Goal: Task Accomplishment & Management: Complete application form

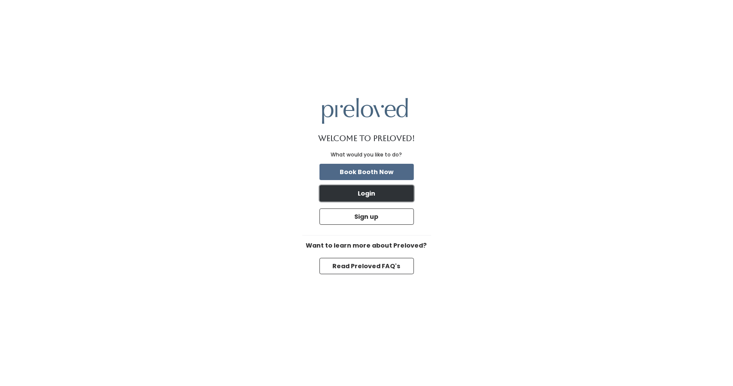
click at [383, 197] on button "Login" at bounding box center [367, 193] width 94 height 16
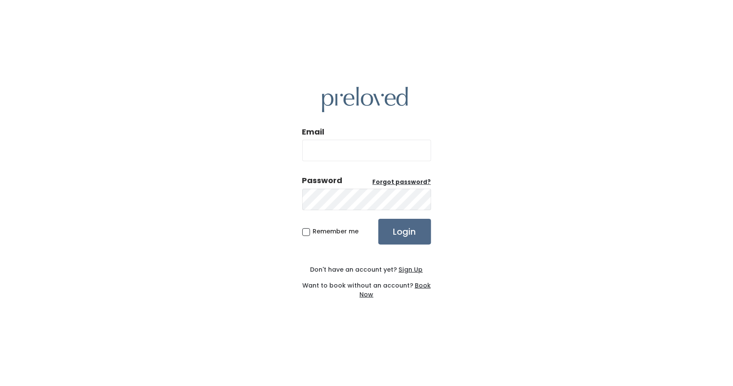
click at [367, 153] on input "Email" at bounding box center [366, 150] width 129 height 21
type input "houston@preloved.love"
click at [402, 226] on input "Login" at bounding box center [404, 232] width 53 height 26
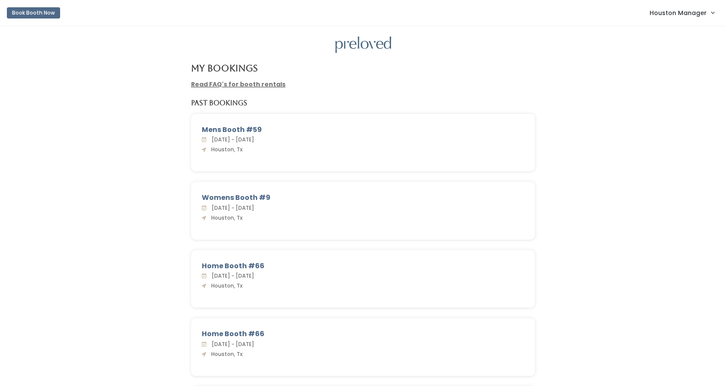
click at [700, 16] on span "Houston Manager" at bounding box center [678, 12] width 57 height 9
click at [672, 32] on link "Admin Home" at bounding box center [684, 33] width 77 height 15
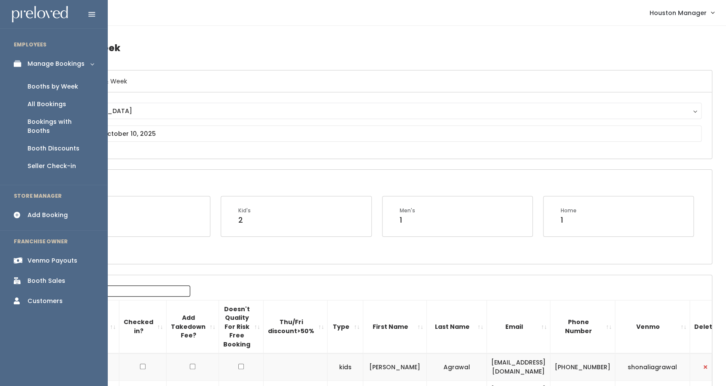
click at [51, 85] on div "Booths by Week" at bounding box center [52, 86] width 51 height 9
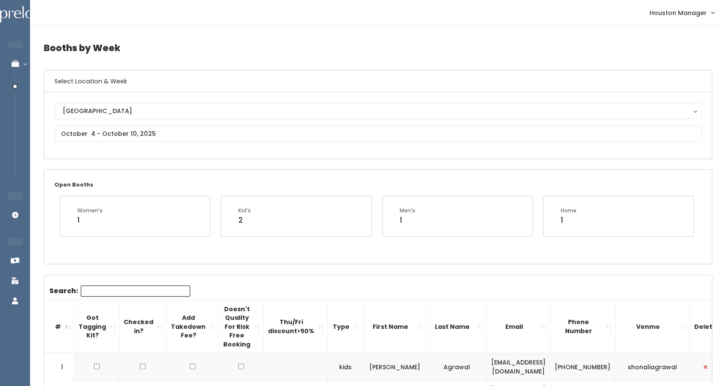
click at [257, 144] on div "[GEOGRAPHIC_DATA] [GEOGRAPHIC_DATA]" at bounding box center [378, 126] width 647 height 46
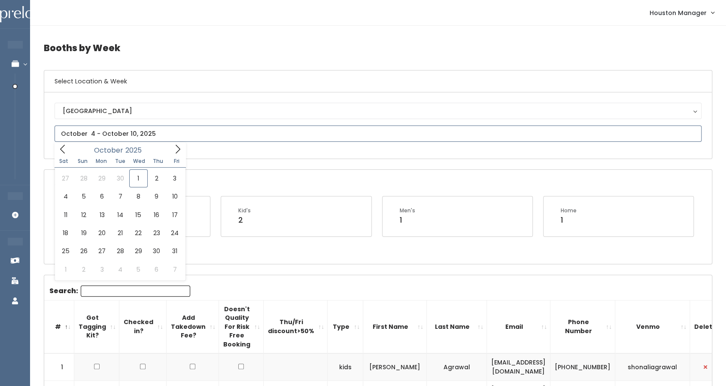
click at [257, 140] on input "text" at bounding box center [378, 133] width 647 height 16
type input "[DATE] to [DATE]"
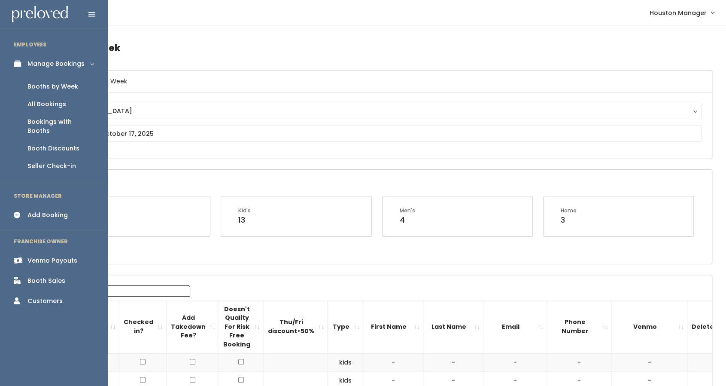
click at [41, 210] on div "Add Booking" at bounding box center [47, 214] width 40 height 9
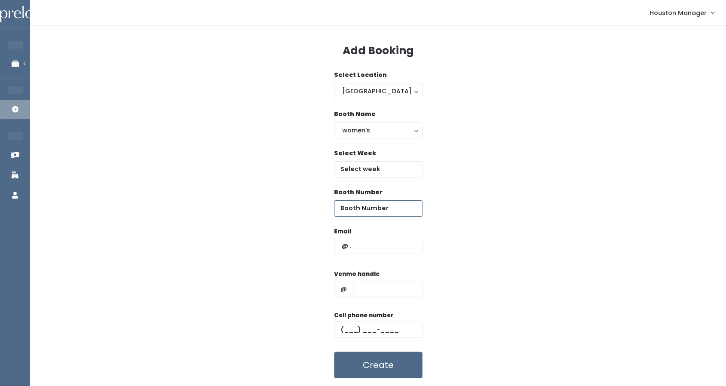
click at [365, 206] on input "number" at bounding box center [378, 208] width 88 height 16
type input "28"
click at [374, 244] on input "text" at bounding box center [378, 246] width 88 height 16
paste input "[EMAIL_ADDRESS][PERSON_NAME][DOMAIN_NAME]"
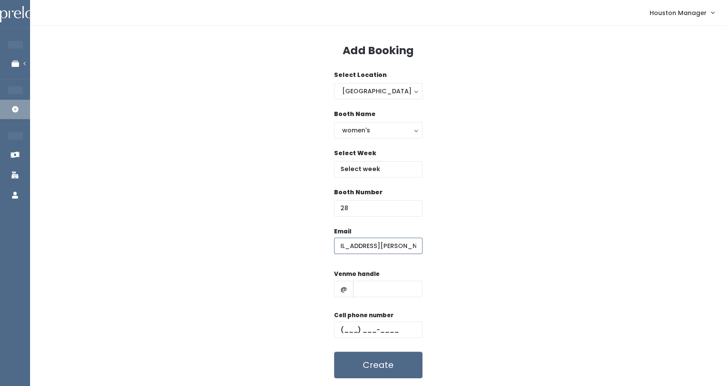
type input "[EMAIL_ADDRESS][PERSON_NAME][DOMAIN_NAME]"
click at [372, 289] on input "text" at bounding box center [388, 288] width 70 height 16
type input "555"
click at [354, 324] on input "text" at bounding box center [378, 329] width 88 height 16
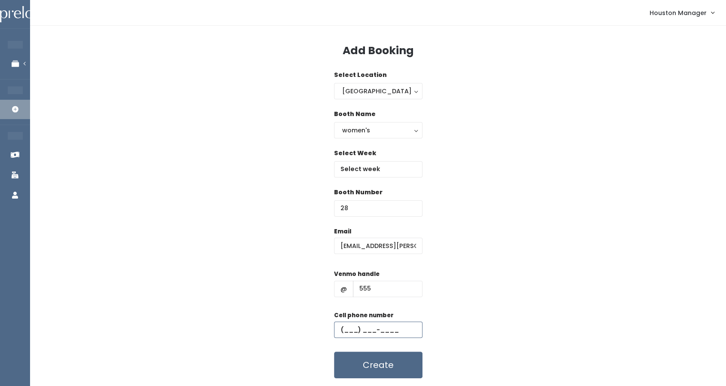
type input "[PHONE_NUMBER]"
click at [385, 168] on input "text" at bounding box center [378, 169] width 88 height 16
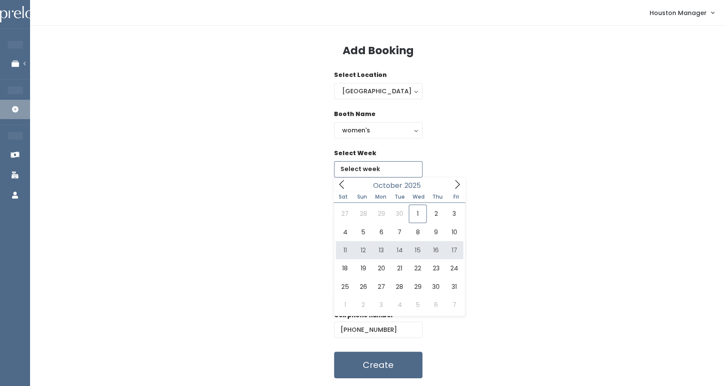
type input "[DATE] to [DATE]"
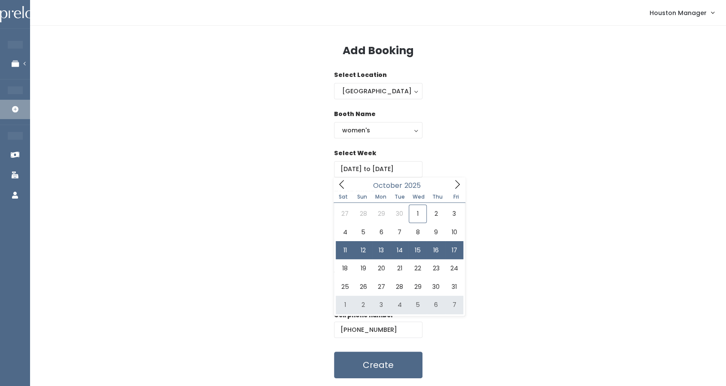
click at [578, 222] on div "Booth Number 28" at bounding box center [378, 207] width 669 height 39
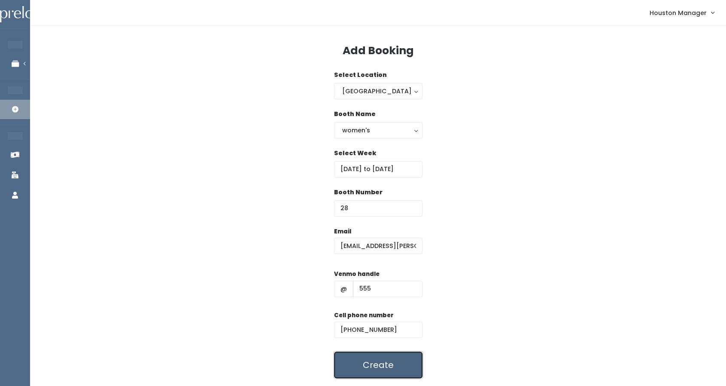
click at [378, 362] on button "Create" at bounding box center [378, 364] width 88 height 27
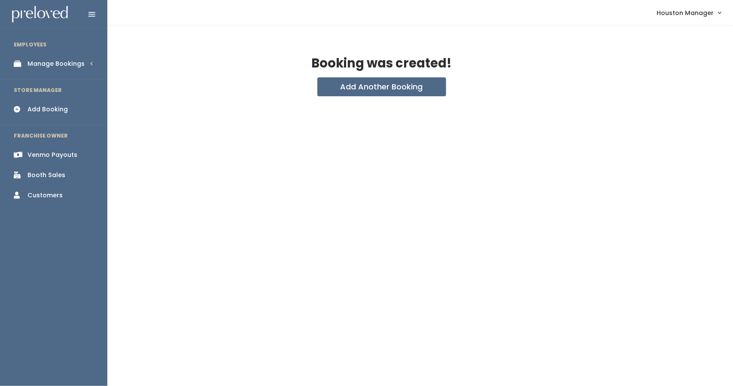
drag, startPoint x: 27, startPoint y: 63, endPoint x: 33, endPoint y: 62, distance: 6.5
click at [26, 63] on link "Manage Bookings" at bounding box center [53, 63] width 107 height 19
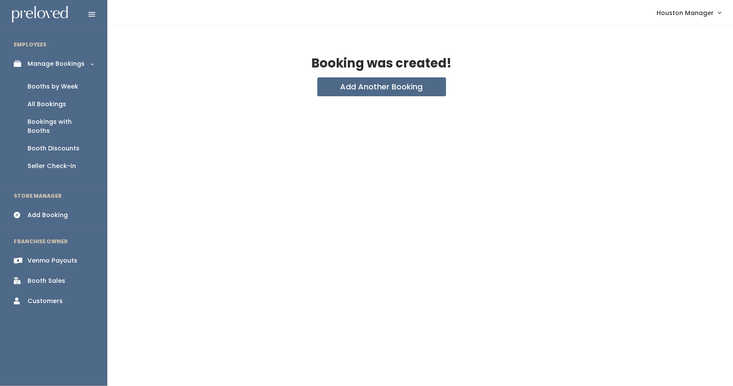
click at [54, 81] on link "Booths by Week" at bounding box center [53, 87] width 107 height 18
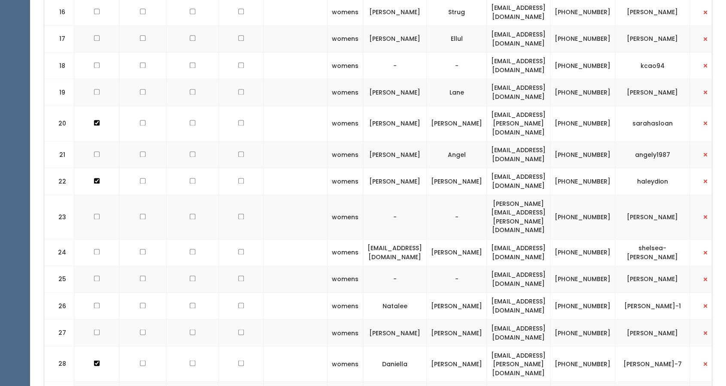
scroll to position [945, 0]
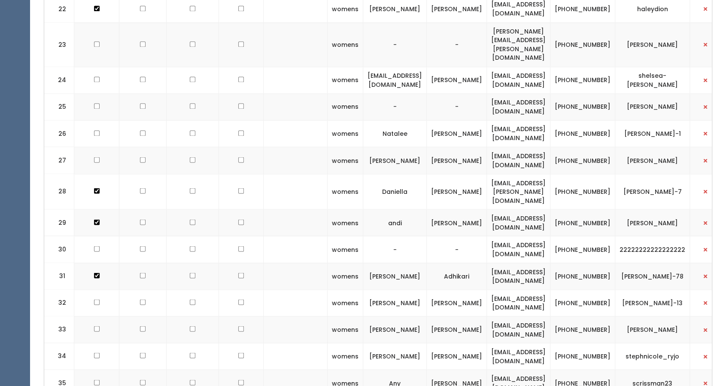
click at [95, 174] on td at bounding box center [96, 192] width 45 height 36
click at [94, 188] on input "checkbox" at bounding box center [97, 191] width 6 height 6
checkbox input "false"
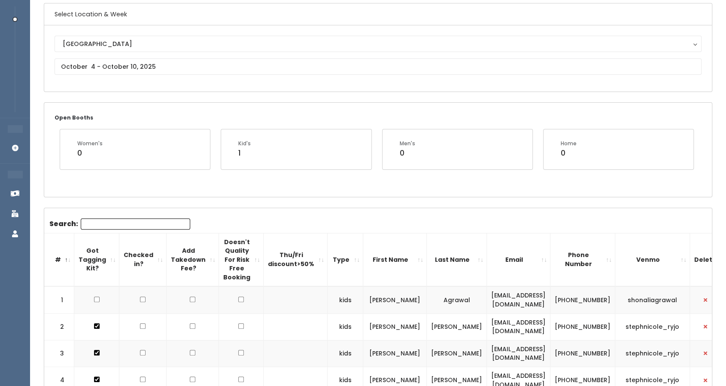
scroll to position [0, 0]
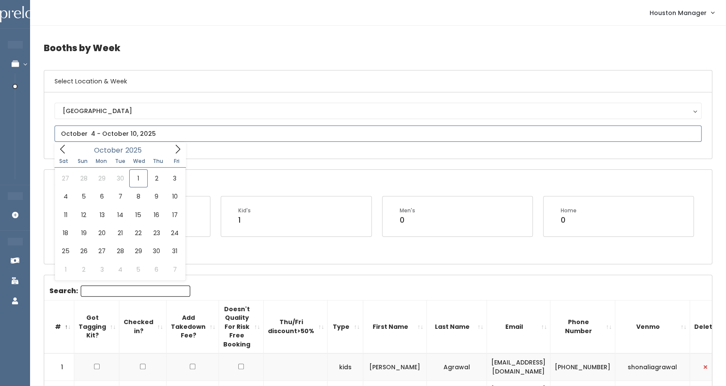
click at [100, 128] on input "text" at bounding box center [378, 133] width 647 height 16
type input "October 11 to October 17"
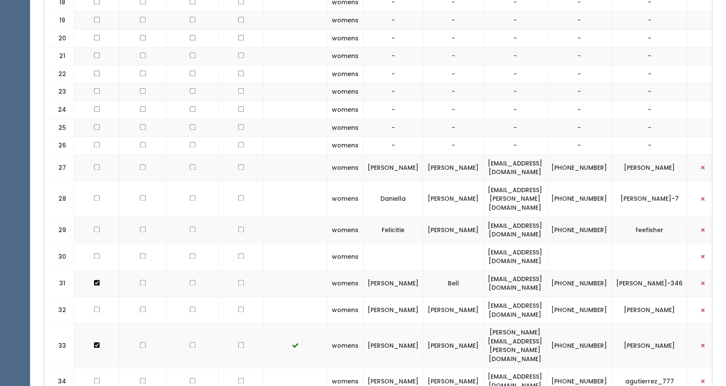
scroll to position [730, 0]
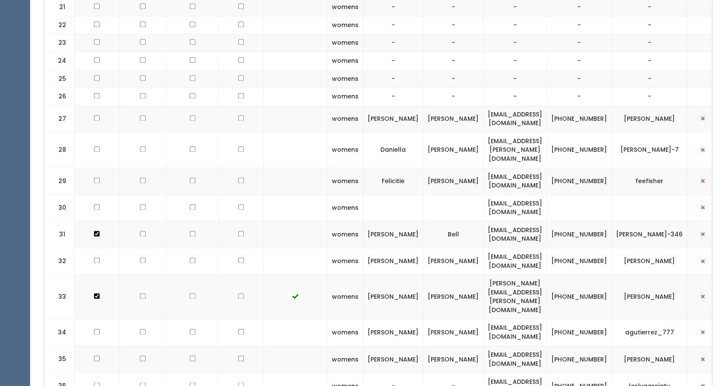
click at [527, 194] on td "[EMAIL_ADDRESS][DOMAIN_NAME]" at bounding box center [516, 207] width 64 height 27
copy tr "[EMAIL_ADDRESS][DOMAIN_NAME]"
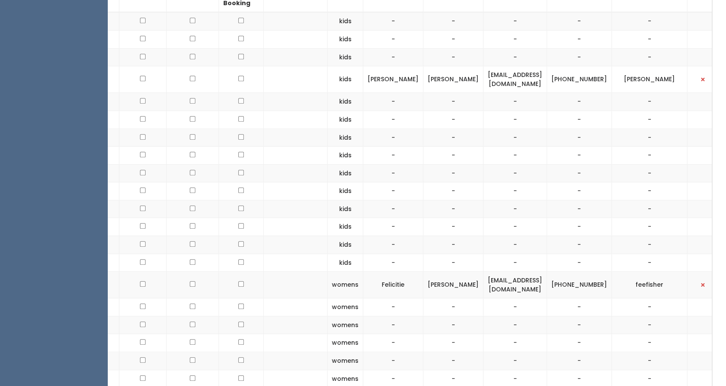
scroll to position [172, 0]
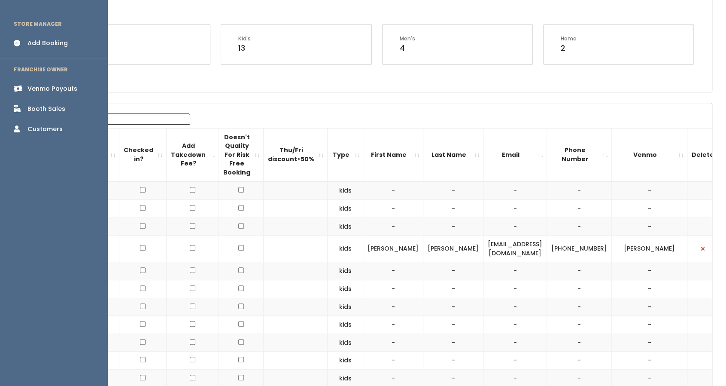
click at [55, 39] on div "Add Booking" at bounding box center [47, 43] width 40 height 9
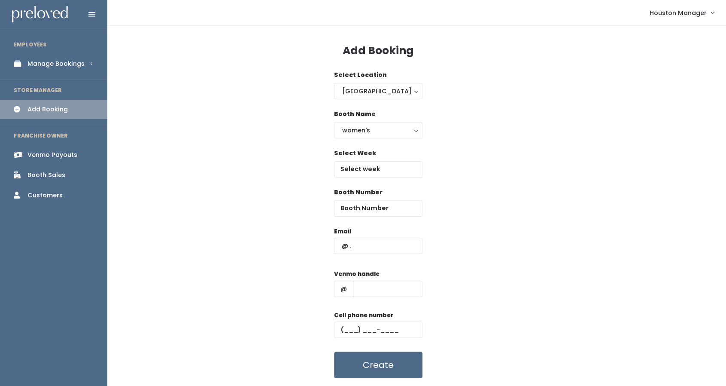
click at [60, 64] on div "Manage Bookings" at bounding box center [55, 63] width 57 height 9
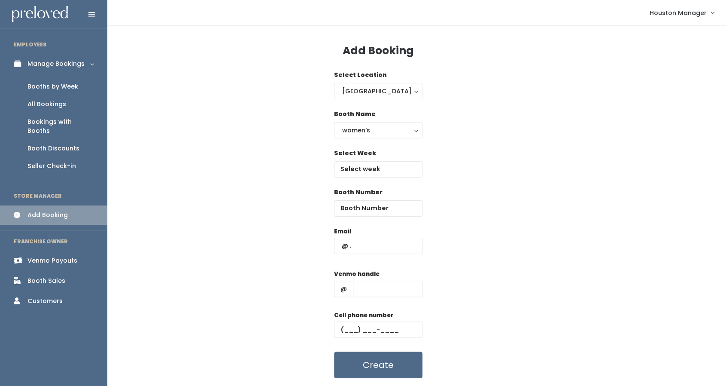
click at [53, 85] on div "Booths by Week" at bounding box center [52, 86] width 51 height 9
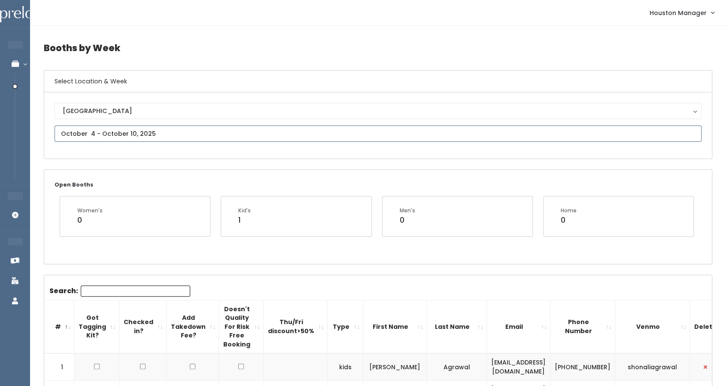
click at [98, 134] on input "text" at bounding box center [378, 133] width 647 height 16
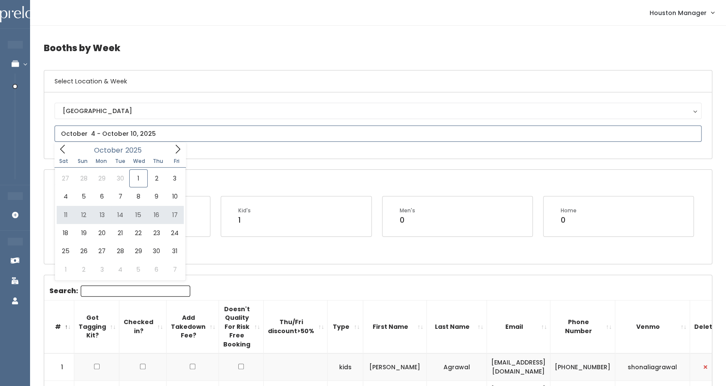
type input "[DATE] to [DATE]"
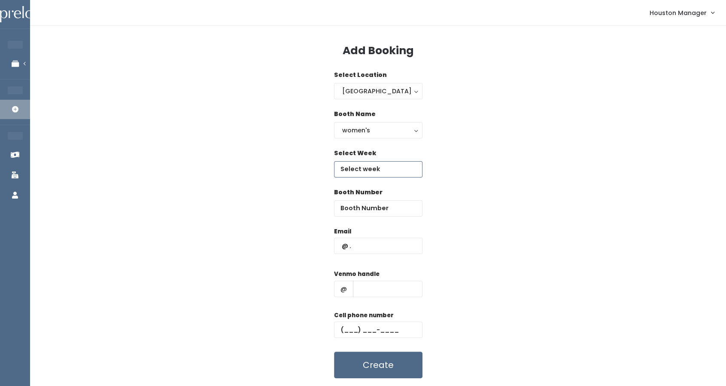
click at [369, 164] on input "text" at bounding box center [378, 169] width 88 height 16
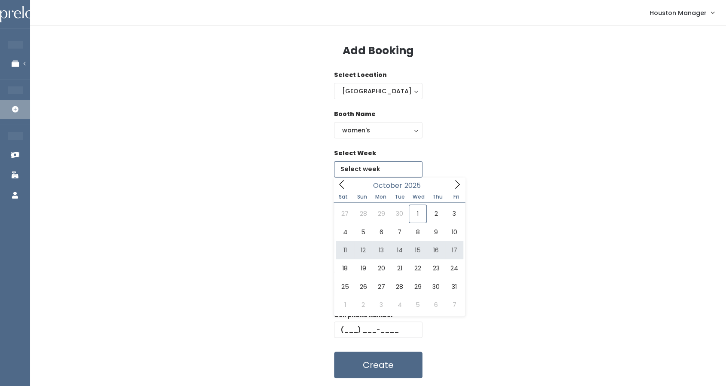
type input "[DATE] to [DATE]"
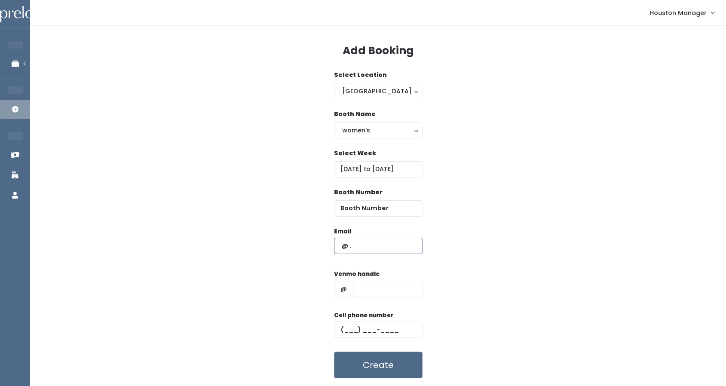
click at [370, 247] on input "text" at bounding box center [378, 246] width 88 height 16
paste input "emcfoster@outlook.com"
type input "emcfoster@outlook.com"
click at [379, 211] on input "number" at bounding box center [378, 208] width 88 height 16
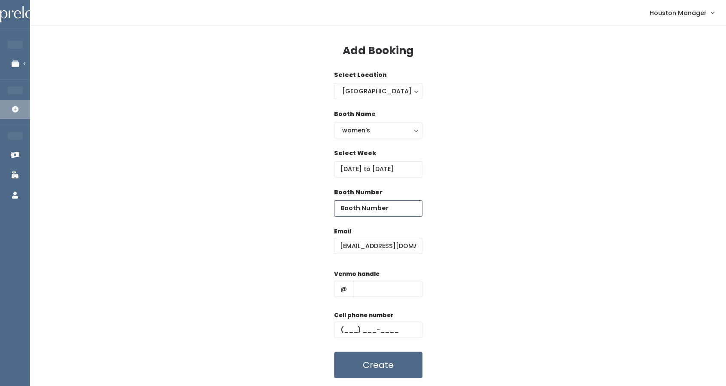
scroll to position [0, 0]
type input "25"
click at [373, 290] on input "text" at bounding box center [388, 288] width 70 height 16
type input "555"
click at [391, 325] on input "text" at bounding box center [378, 329] width 88 height 16
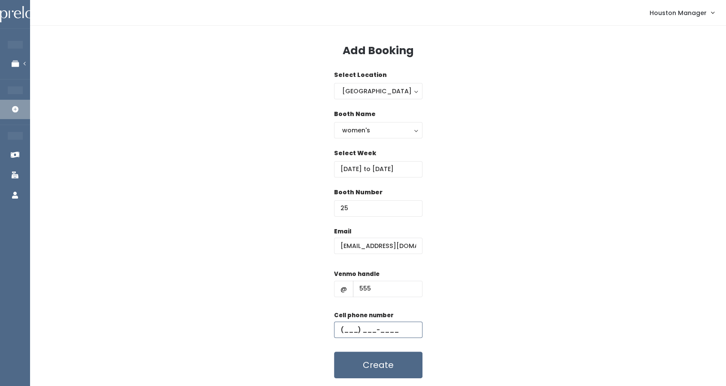
type input "(444) 444-4444"
click at [375, 363] on button "Create" at bounding box center [378, 364] width 88 height 27
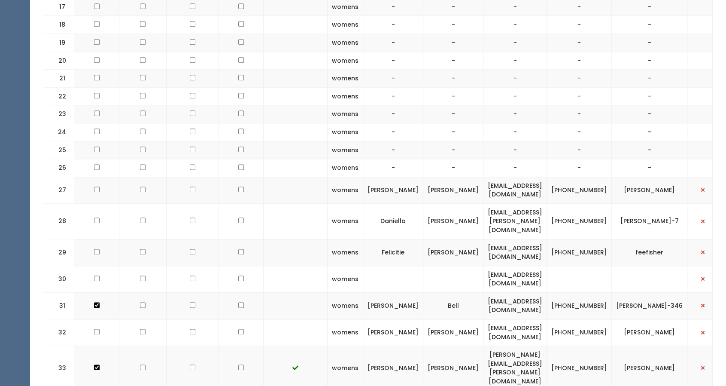
scroll to position [730, 0]
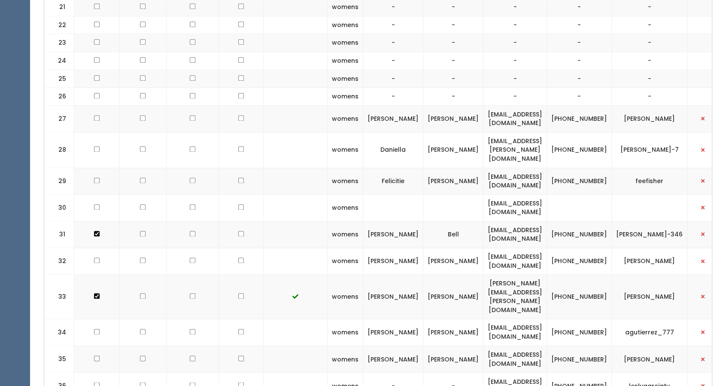
click at [492, 194] on td "[EMAIL_ADDRESS][DOMAIN_NAME]" at bounding box center [516, 207] width 64 height 27
drag, startPoint x: 490, startPoint y: 188, endPoint x: 485, endPoint y: 186, distance: 5.7
click at [489, 194] on td "[EMAIL_ADDRESS][DOMAIN_NAME]" at bounding box center [516, 207] width 64 height 27
click at [484, 194] on td "[EMAIL_ADDRESS][DOMAIN_NAME]" at bounding box center [516, 207] width 64 height 27
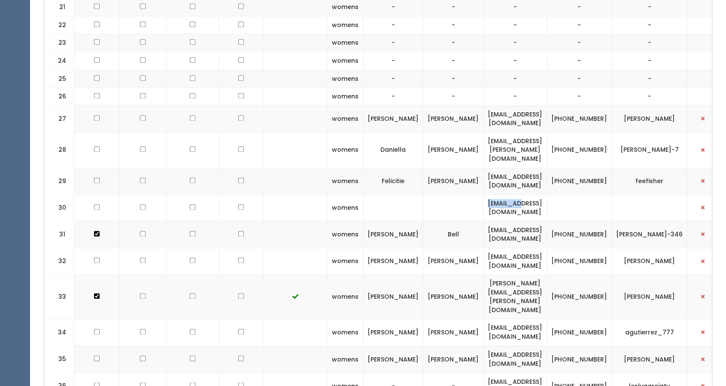
click at [484, 194] on td "[EMAIL_ADDRESS][DOMAIN_NAME]" at bounding box center [516, 207] width 64 height 27
copy tr "[EMAIL_ADDRESS][DOMAIN_NAME]"
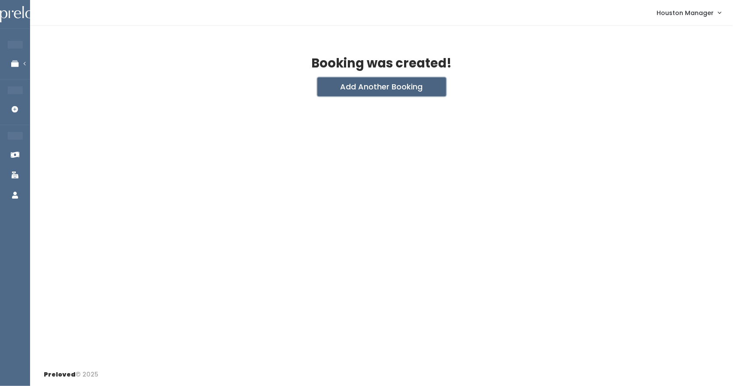
click at [356, 90] on button "Add Another Booking" at bounding box center [381, 86] width 129 height 19
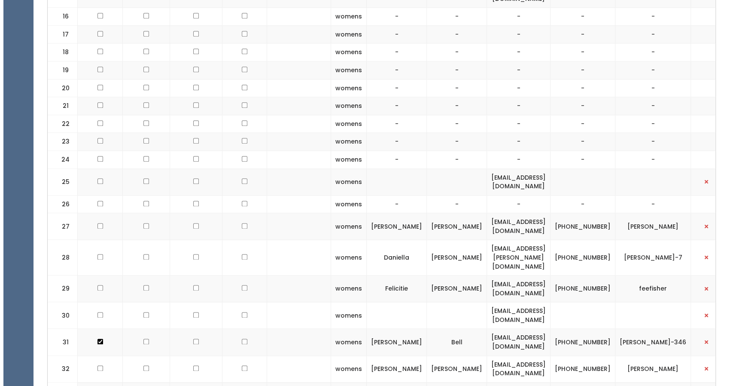
scroll to position [644, 0]
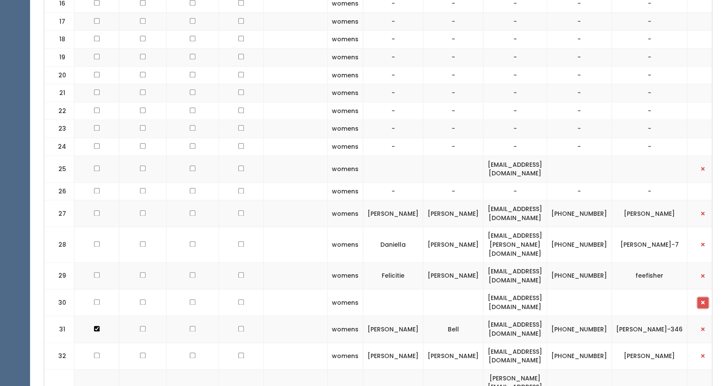
click at [697, 297] on button "button" at bounding box center [702, 302] width 11 height 11
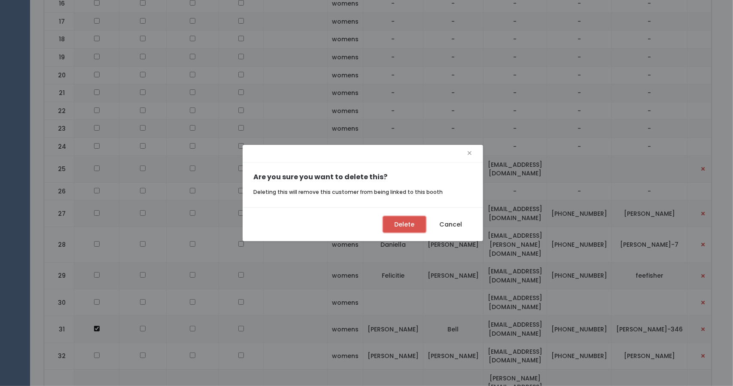
click at [408, 223] on button "Delete" at bounding box center [404, 224] width 43 height 16
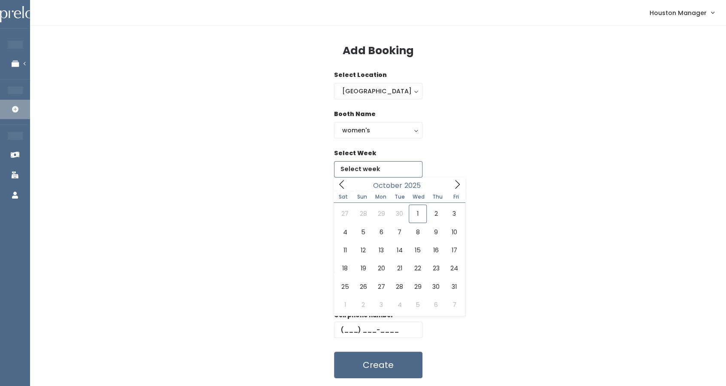
click at [362, 171] on input "text" at bounding box center [378, 169] width 88 height 16
type input "October 11 to October 17"
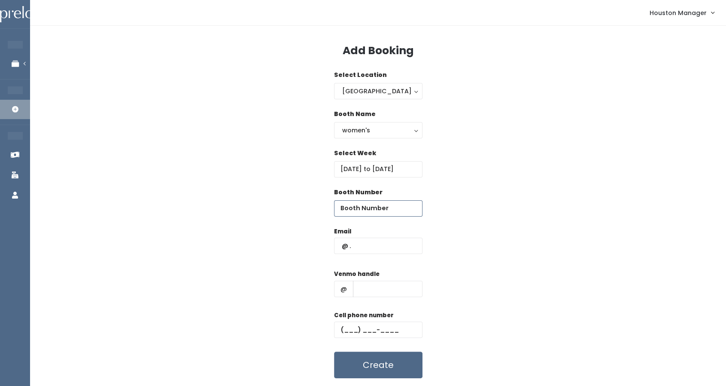
click at [373, 209] on input "number" at bounding box center [378, 208] width 88 height 16
type input "30"
click at [379, 246] on input "text" at bounding box center [378, 246] width 88 height 16
type input "BROKENBOOTH@BROKENBOOTH.COM"
drag, startPoint x: 399, startPoint y: 293, endPoint x: 402, endPoint y: 290, distance: 4.9
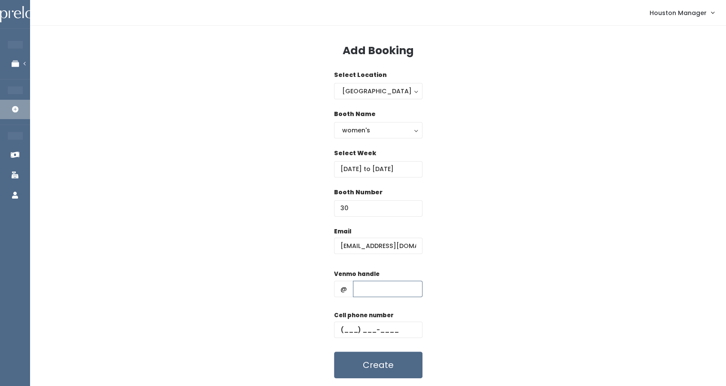
click at [401, 292] on input "text" at bounding box center [388, 288] width 70 height 16
type input "rbb=="
type input "(888) 888-8888"
click at [378, 356] on button "Create" at bounding box center [378, 364] width 88 height 27
